Goal: Task Accomplishment & Management: Use online tool/utility

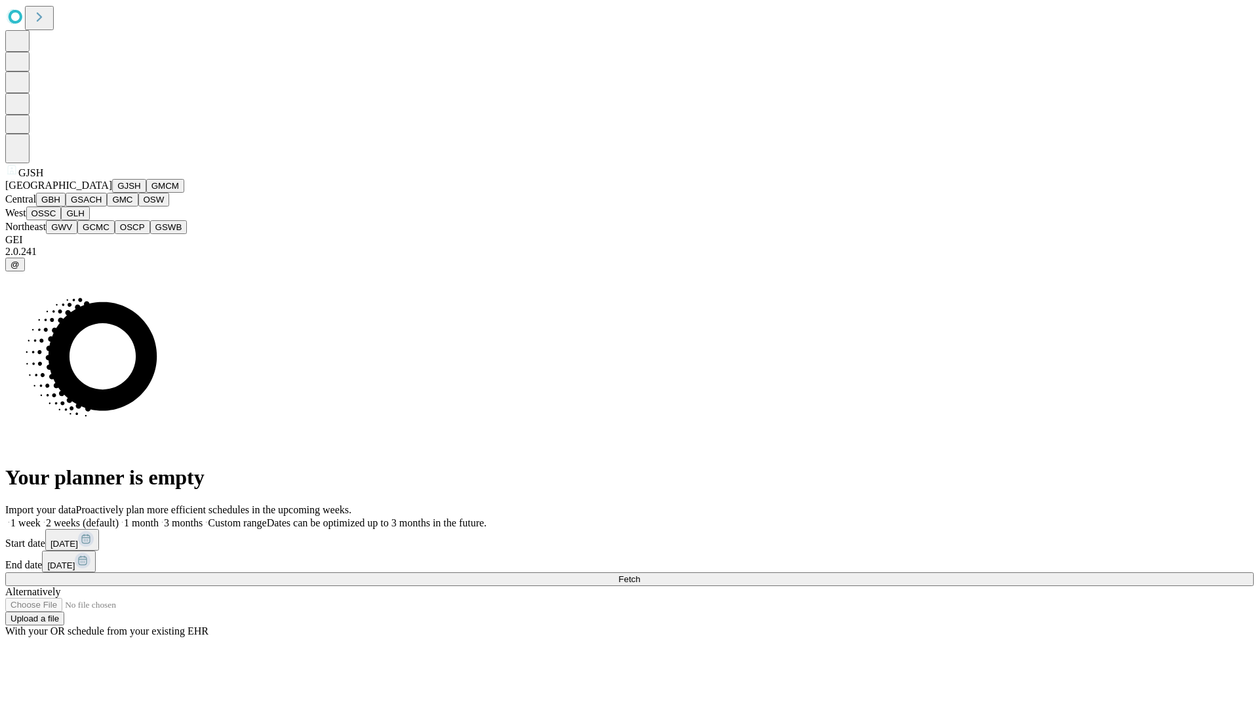
click at [112, 193] on button "GJSH" at bounding box center [129, 186] width 34 height 14
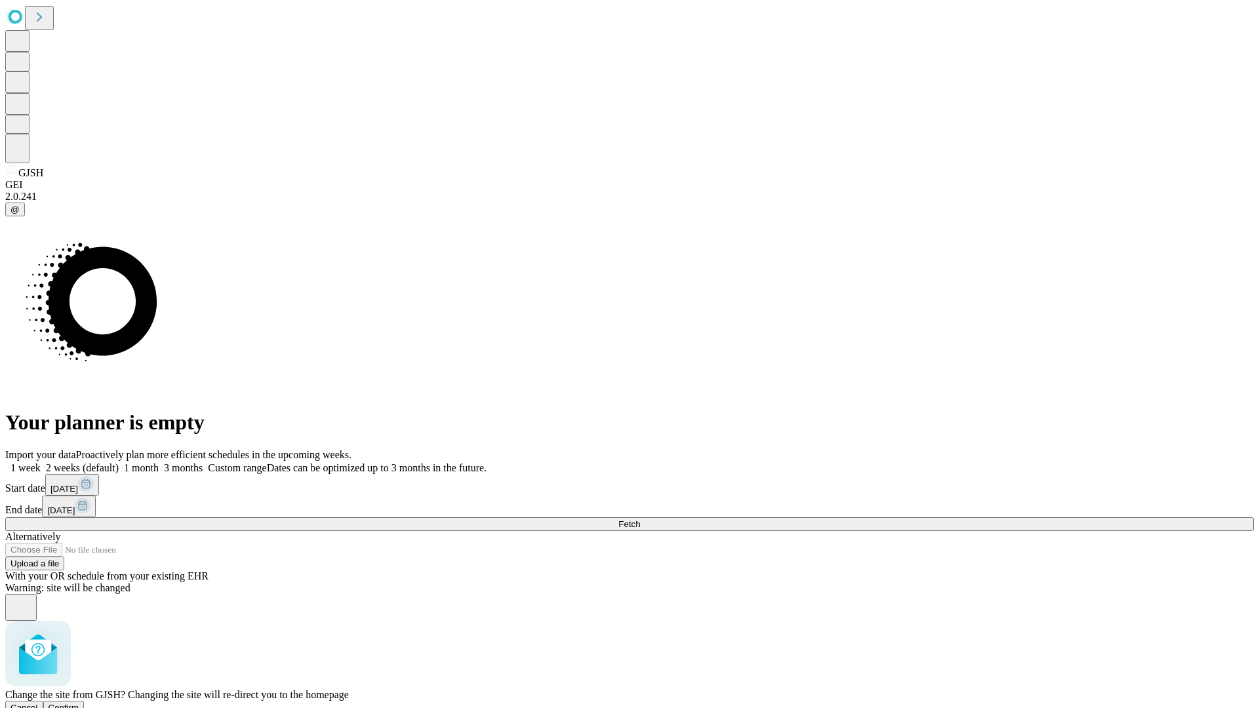
click at [79, 703] on span "Confirm" at bounding box center [64, 708] width 31 height 10
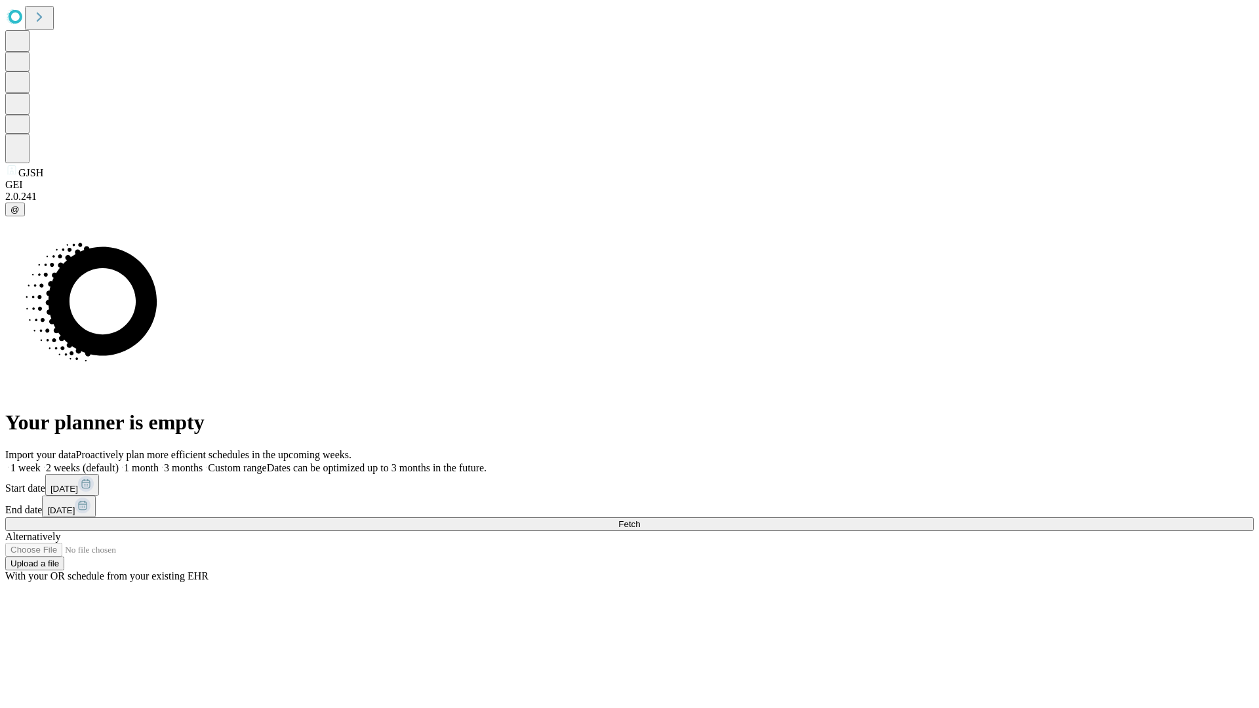
click at [41, 462] on label "1 week" at bounding box center [22, 467] width 35 height 11
click at [640, 519] on span "Fetch" at bounding box center [629, 524] width 22 height 10
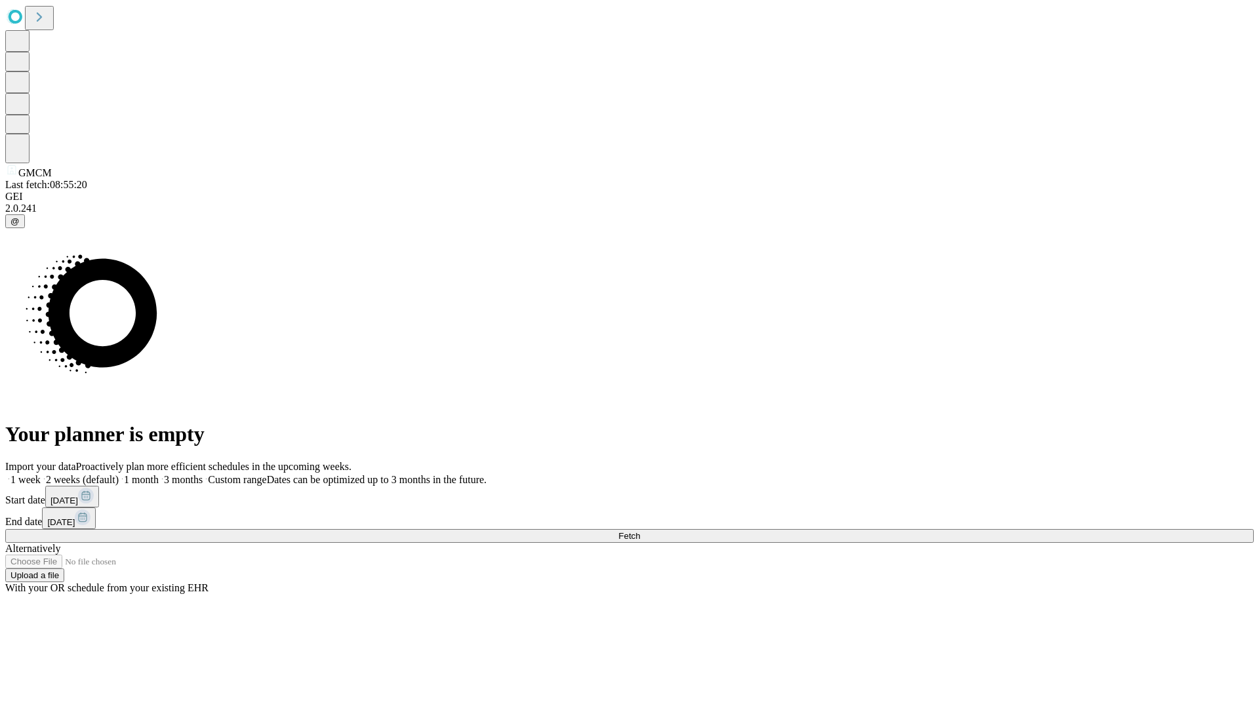
click at [640, 531] on span "Fetch" at bounding box center [629, 536] width 22 height 10
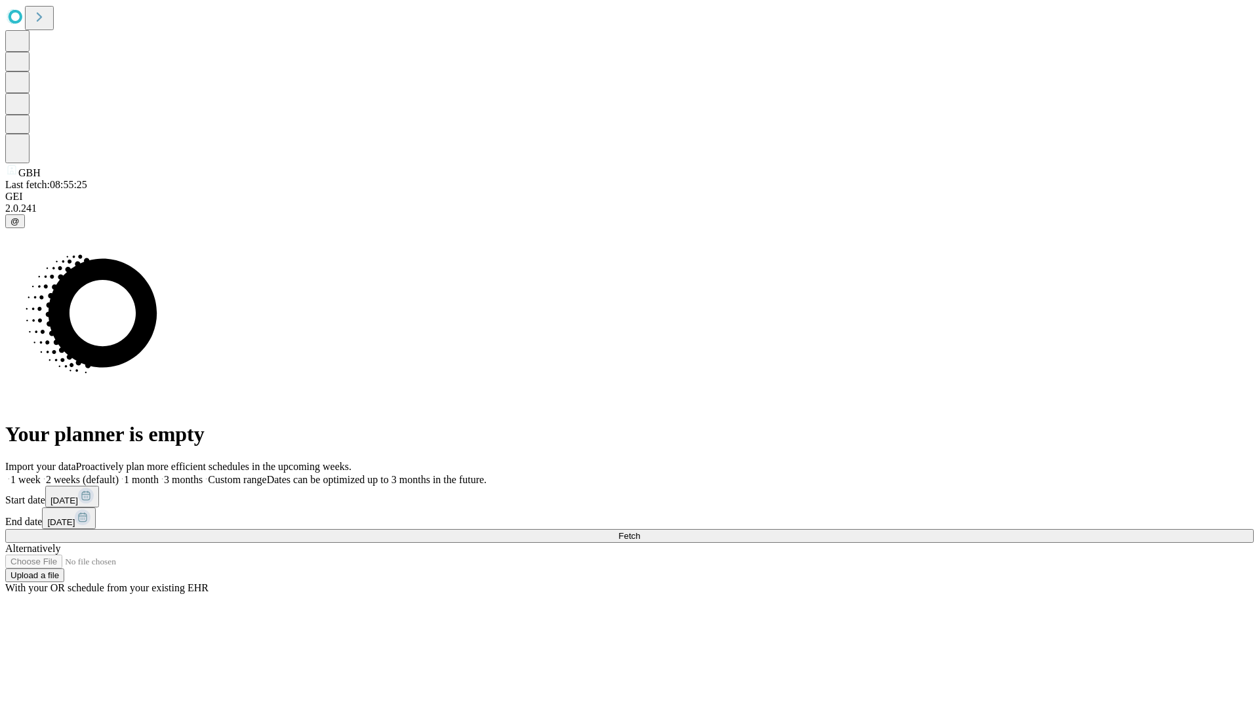
click at [41, 474] on label "1 week" at bounding box center [22, 479] width 35 height 11
click at [640, 531] on span "Fetch" at bounding box center [629, 536] width 22 height 10
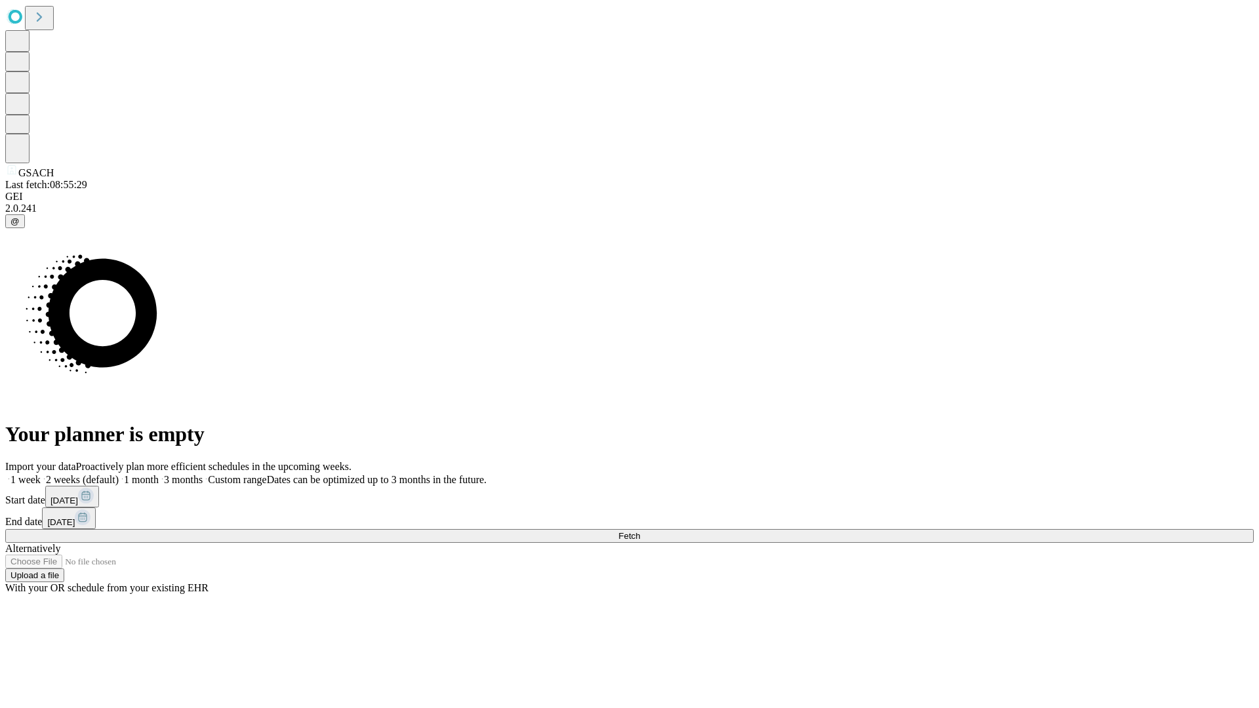
click at [41, 474] on label "1 week" at bounding box center [22, 479] width 35 height 11
click at [640, 531] on span "Fetch" at bounding box center [629, 536] width 22 height 10
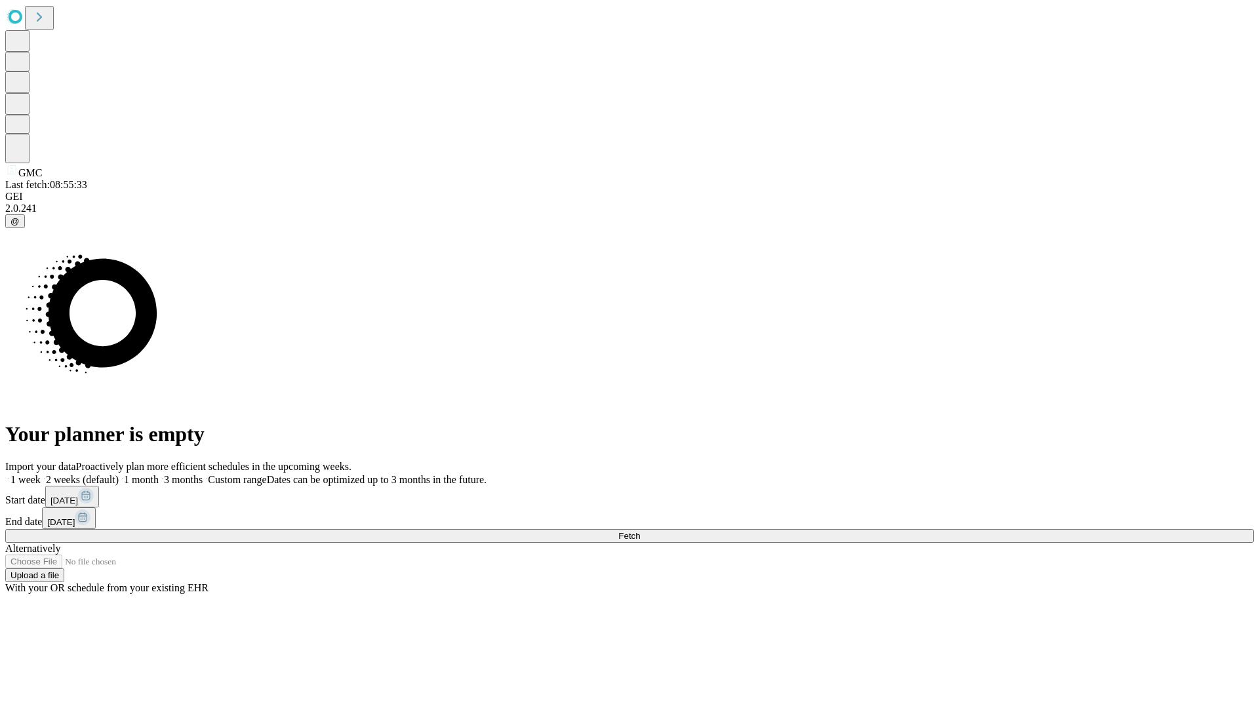
click at [640, 531] on span "Fetch" at bounding box center [629, 536] width 22 height 10
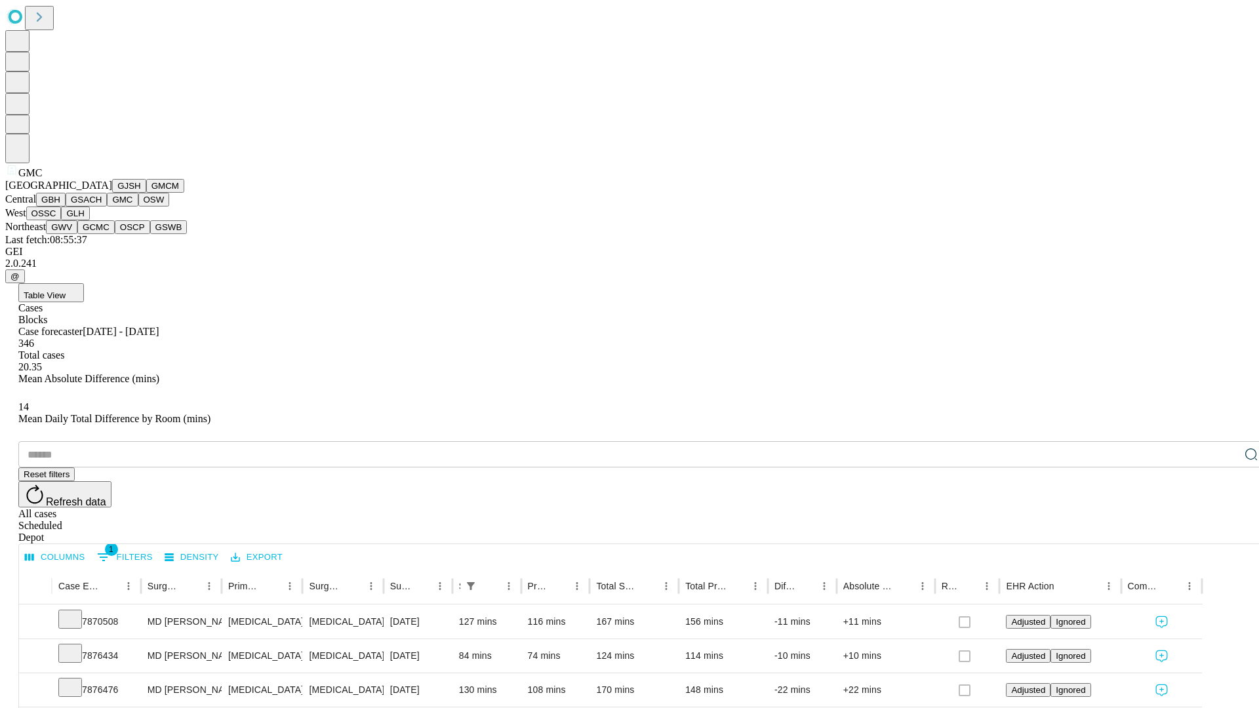
click at [138, 206] on button "OSW" at bounding box center [153, 200] width 31 height 14
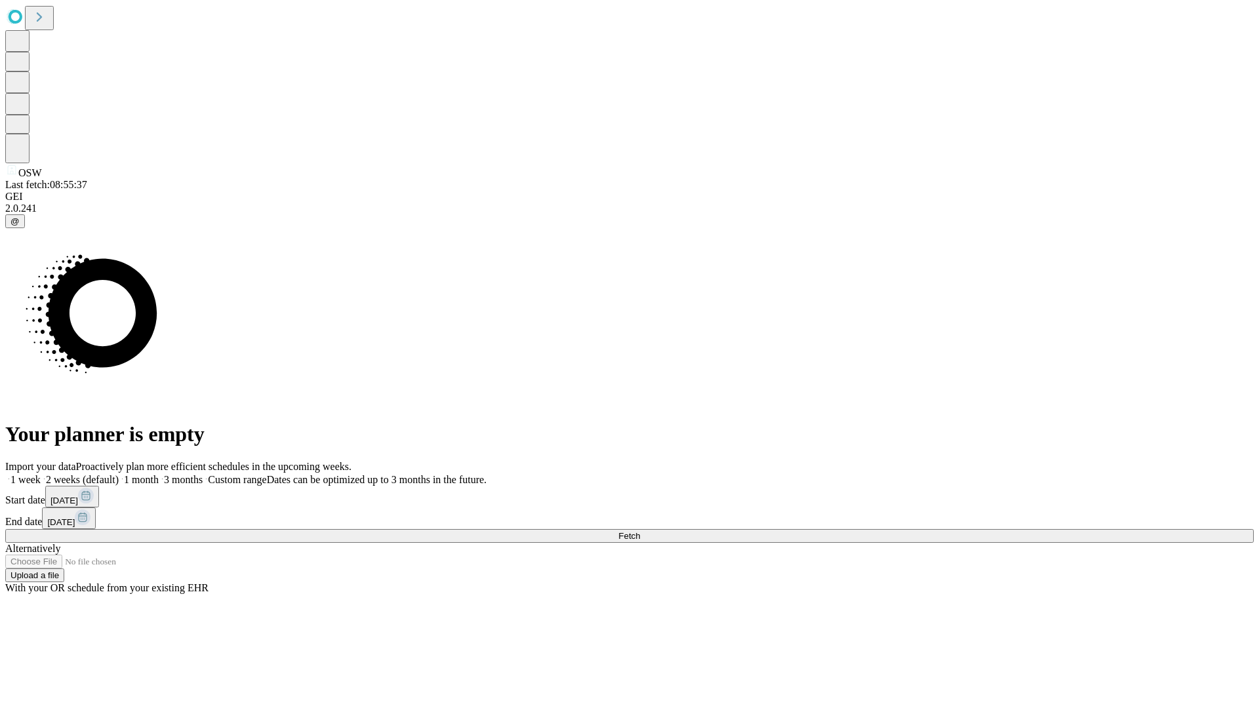
click at [41, 474] on label "1 week" at bounding box center [22, 479] width 35 height 11
click at [640, 531] on span "Fetch" at bounding box center [629, 536] width 22 height 10
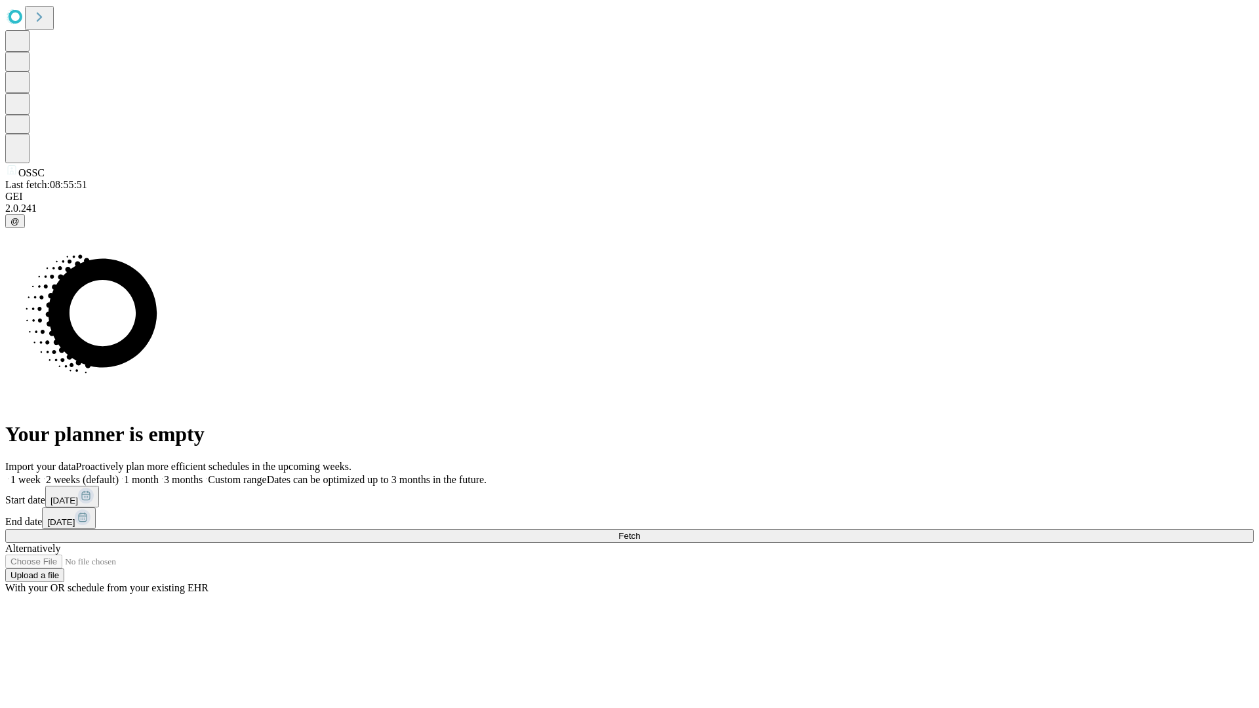
click at [41, 474] on label "1 week" at bounding box center [22, 479] width 35 height 11
click at [640, 531] on span "Fetch" at bounding box center [629, 536] width 22 height 10
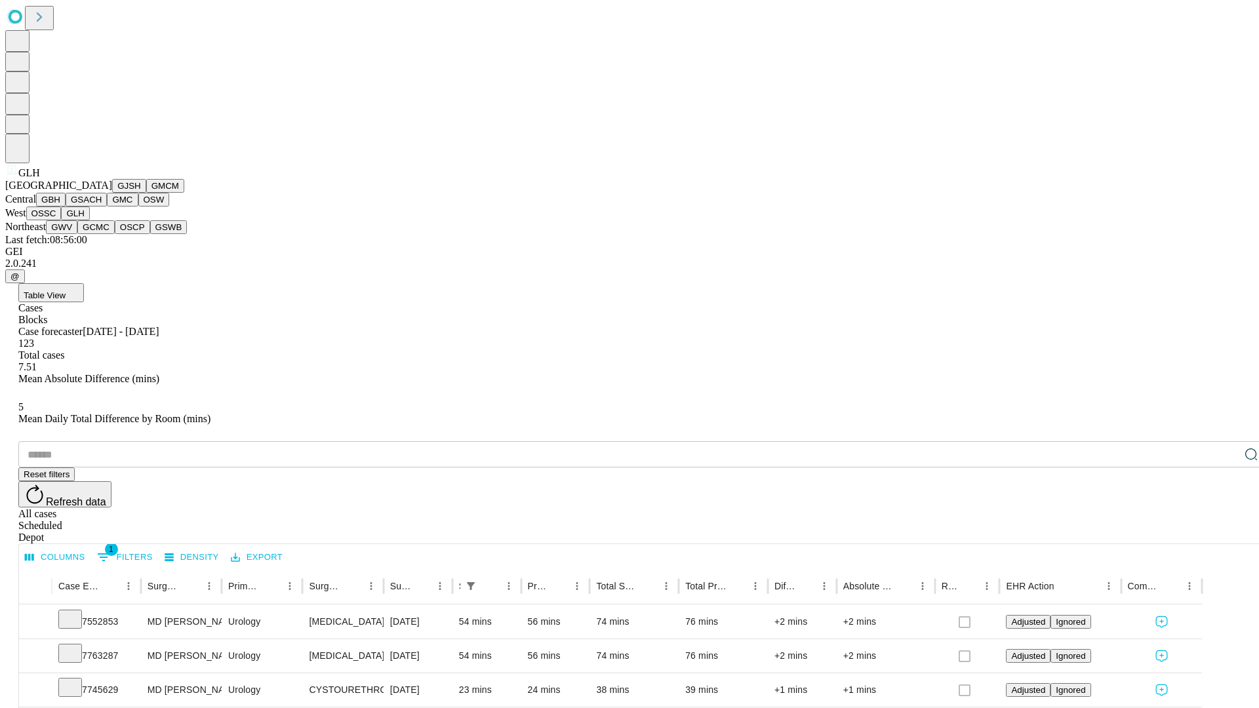
click at [77, 234] on button "GWV" at bounding box center [61, 227] width 31 height 14
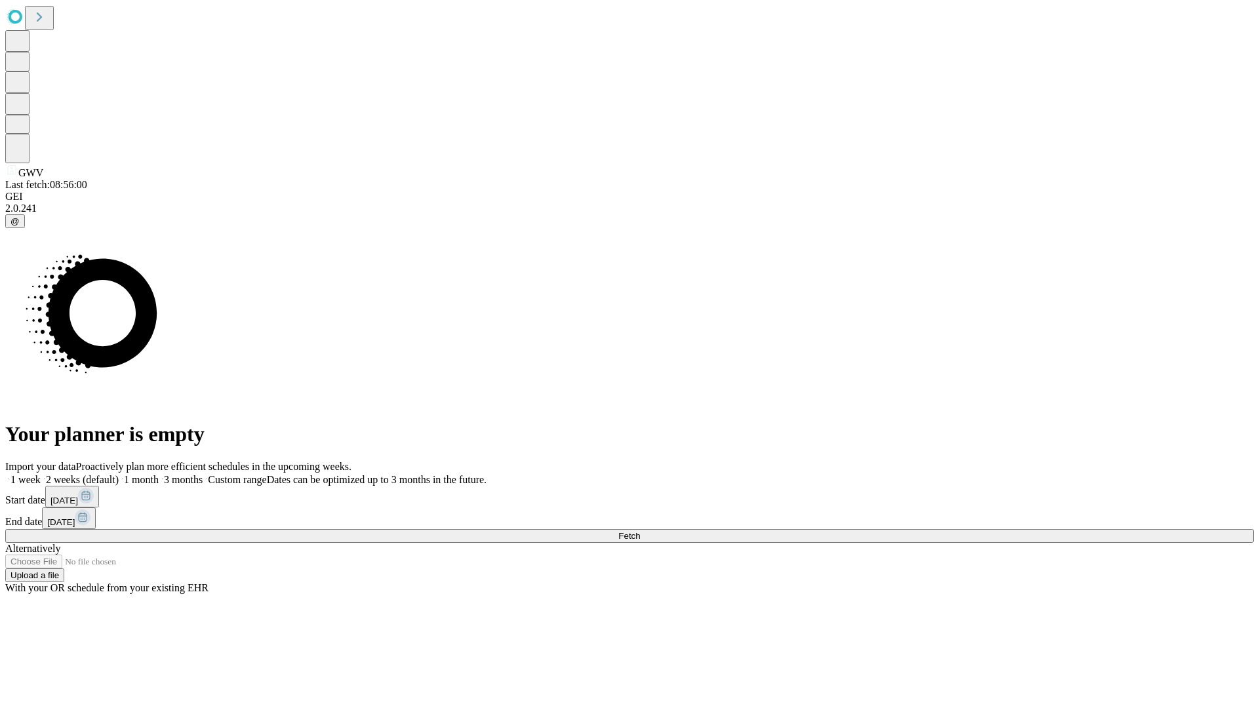
click at [41, 474] on label "1 week" at bounding box center [22, 479] width 35 height 11
click at [640, 531] on span "Fetch" at bounding box center [629, 536] width 22 height 10
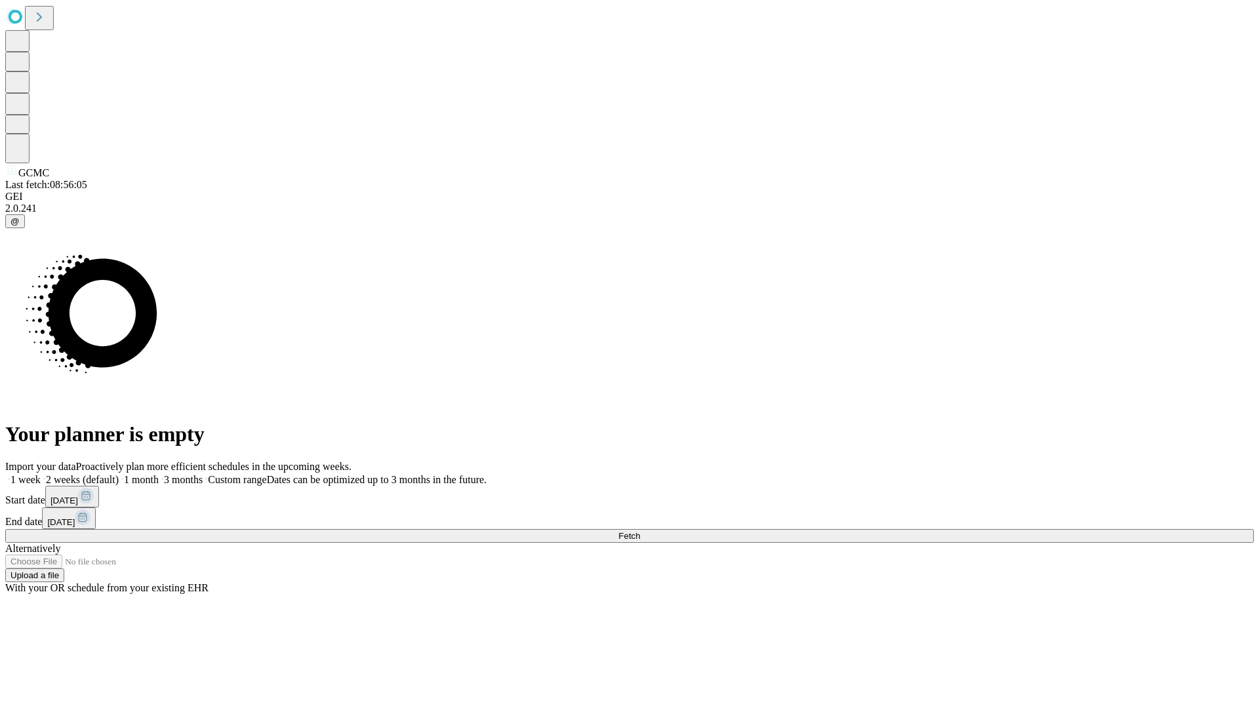
click at [41, 474] on label "1 week" at bounding box center [22, 479] width 35 height 11
click at [640, 531] on span "Fetch" at bounding box center [629, 536] width 22 height 10
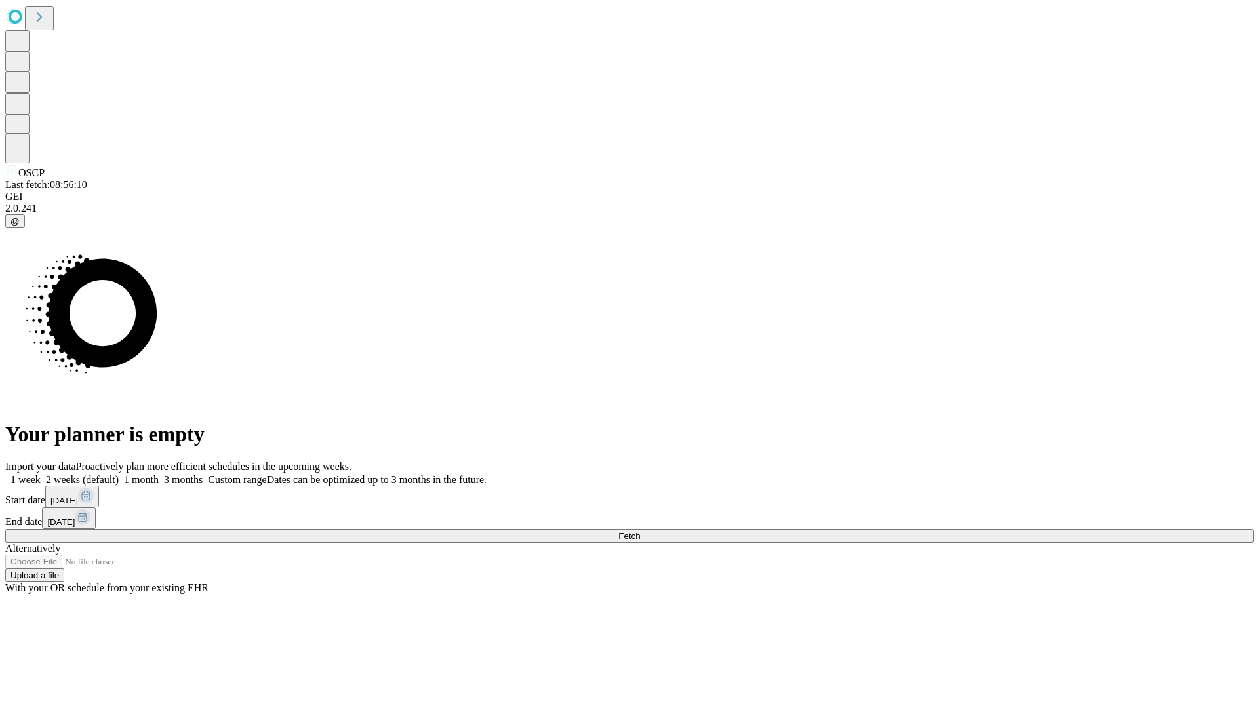
click at [41, 474] on label "1 week" at bounding box center [22, 479] width 35 height 11
click at [640, 531] on span "Fetch" at bounding box center [629, 536] width 22 height 10
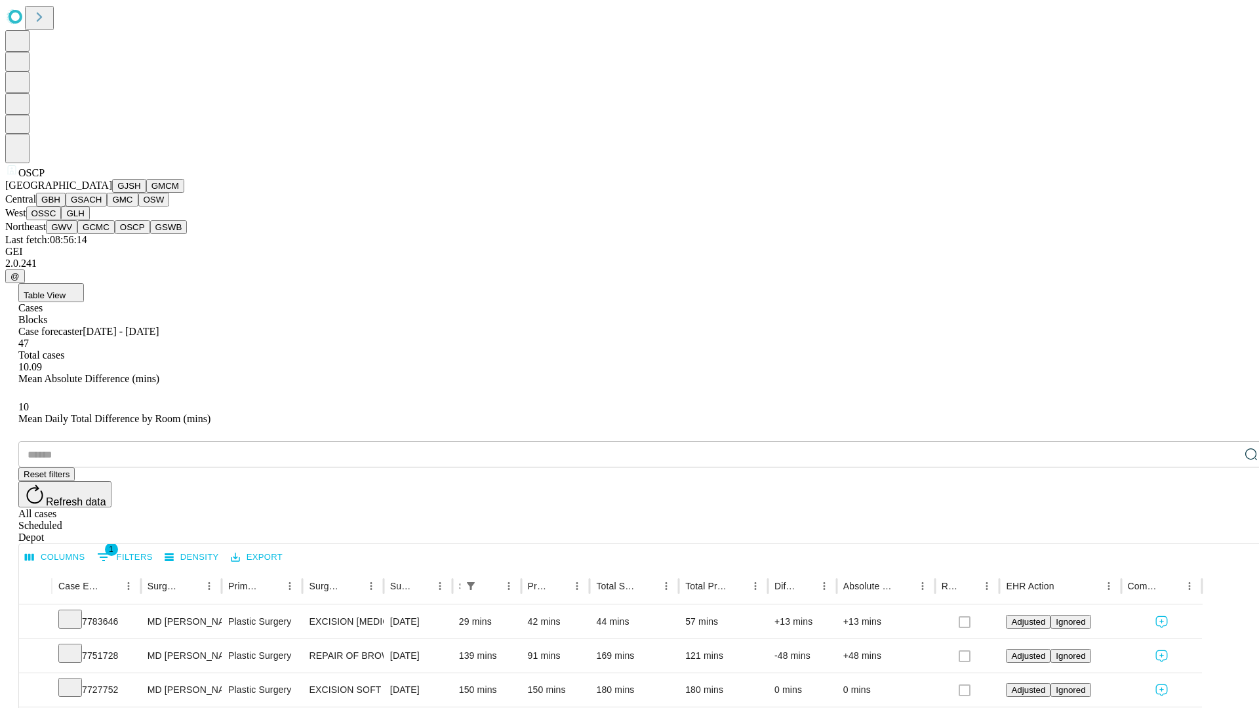
click at [150, 234] on button "GSWB" at bounding box center [168, 227] width 37 height 14
